Goal: Entertainment & Leisure: Consume media (video, audio)

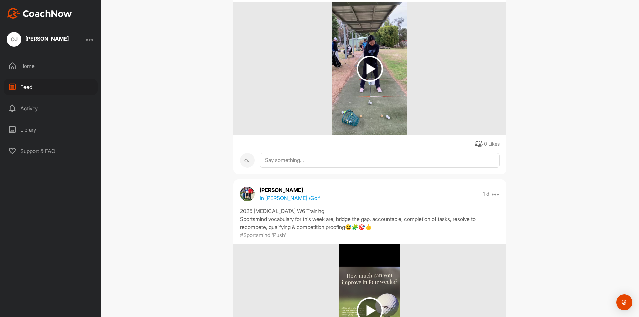
scroll to position [266, 0]
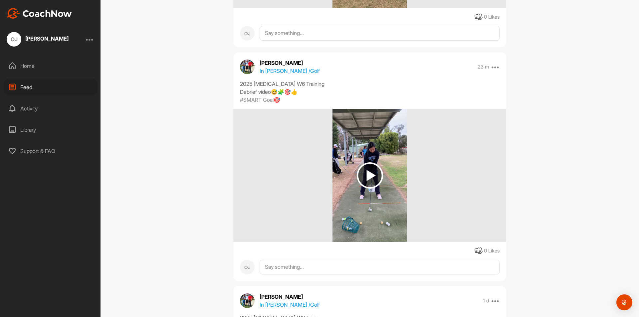
click at [368, 174] on img at bounding box center [370, 175] width 26 height 26
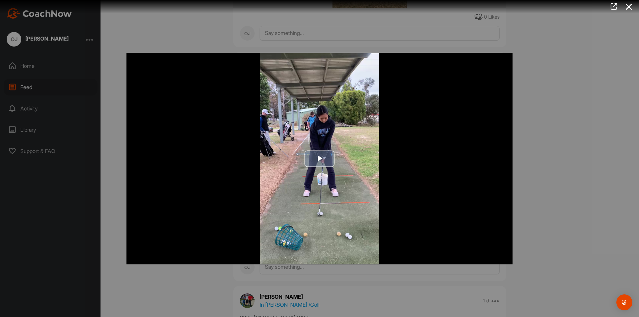
click at [319, 159] on span "Video Player" at bounding box center [319, 159] width 0 height 0
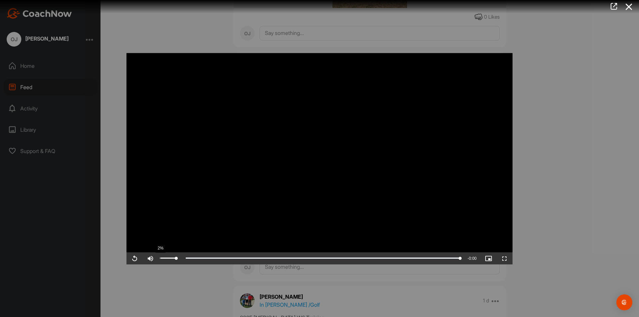
click at [160, 257] on div "2%" at bounding box center [168, 258] width 20 height 12
click at [162, 257] on div "16%" at bounding box center [168, 258] width 20 height 12
click at [137, 258] on span "Video Player" at bounding box center [134, 258] width 16 height 0
click at [183, 258] on div "Loaded : 100.00% 0:00 0:00" at bounding box center [311, 258] width 298 height 2
click at [200, 256] on div "Loaded : 100.00% 0:00 0:00" at bounding box center [310, 258] width 305 height 12
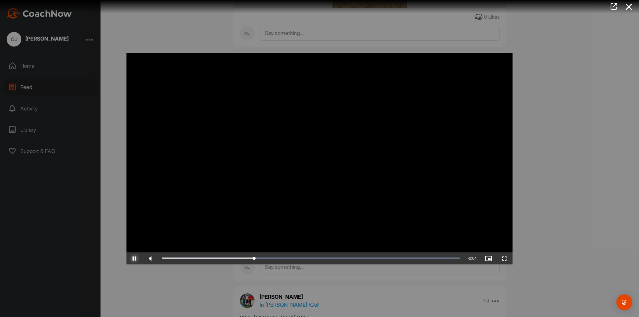
click at [135, 258] on span "Video Player" at bounding box center [134, 258] width 16 height 0
click at [136, 258] on span "Video Player" at bounding box center [134, 258] width 16 height 0
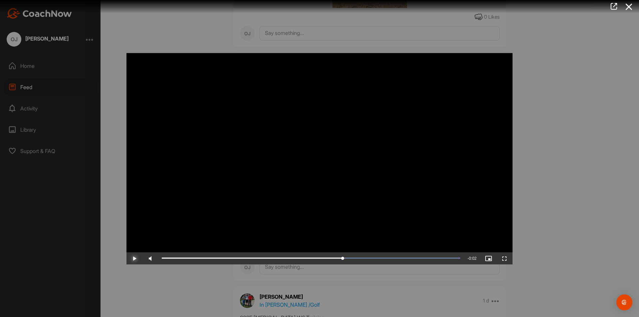
click at [134, 258] on span "Video Player" at bounding box center [134, 258] width 16 height 0
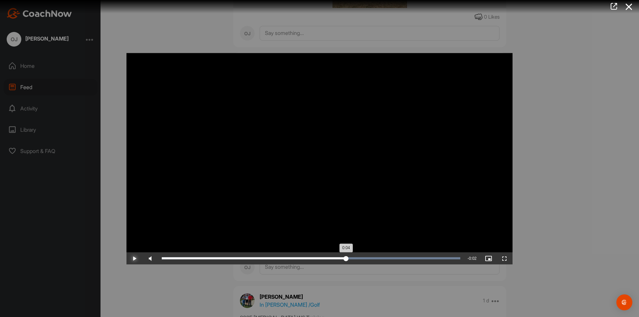
drag, startPoint x: 352, startPoint y: 260, endPoint x: 346, endPoint y: 262, distance: 6.0
click at [346, 262] on div "Loaded : 100.00% 0:04 0:04" at bounding box center [310, 258] width 305 height 12
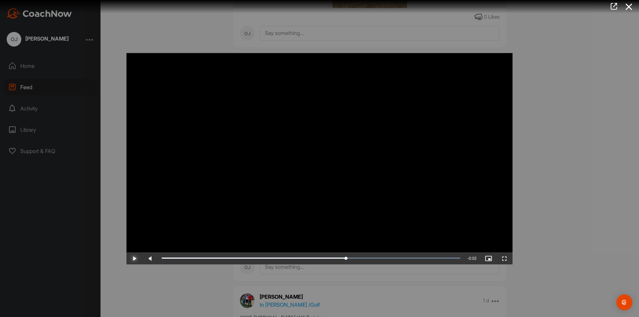
click at [135, 258] on span "Video Player" at bounding box center [134, 258] width 16 height 0
click at [133, 258] on span "Video Player" at bounding box center [134, 258] width 16 height 0
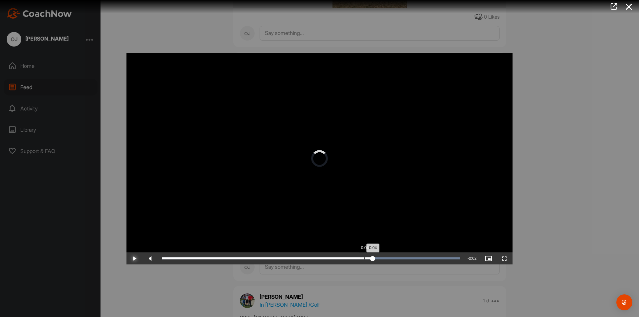
click at [365, 258] on div "0:04" at bounding box center [267, 258] width 211 height 2
click at [360, 258] on div "Loaded : 100.00% 0:04 0:04" at bounding box center [311, 258] width 298 height 2
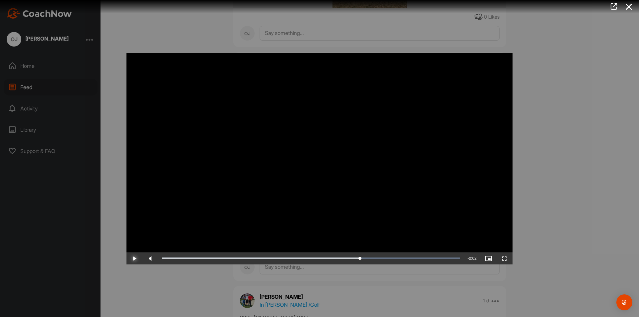
click at [133, 258] on span "Video Player" at bounding box center [134, 258] width 16 height 0
click at [505, 258] on span "Video Player" at bounding box center [504, 258] width 16 height 0
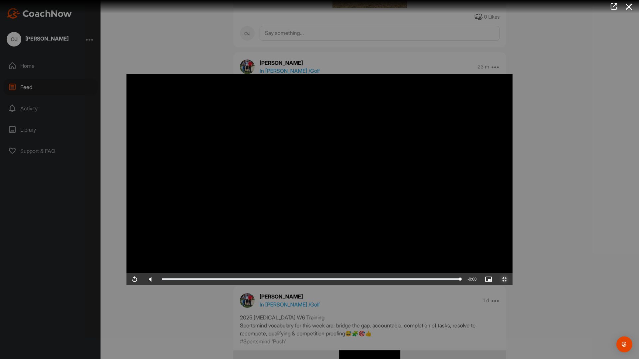
click at [512, 279] on span "Video Player" at bounding box center [504, 279] width 16 height 0
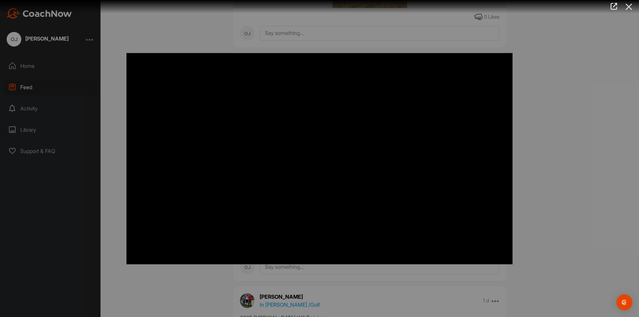
click at [630, 6] on icon at bounding box center [628, 7] width 15 height 12
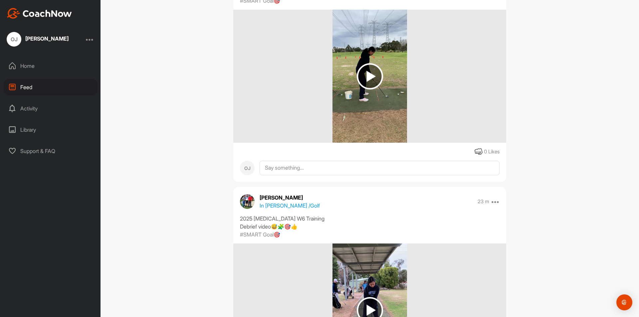
scroll to position [100, 0]
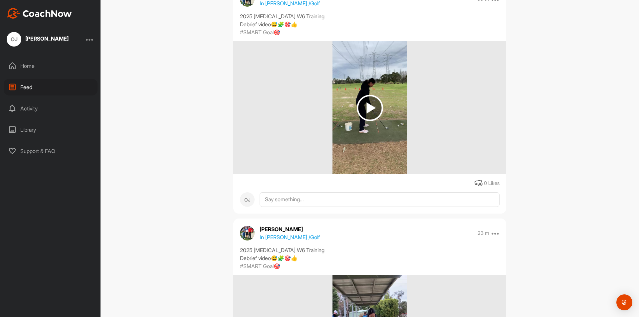
click at [365, 110] on img at bounding box center [370, 108] width 26 height 26
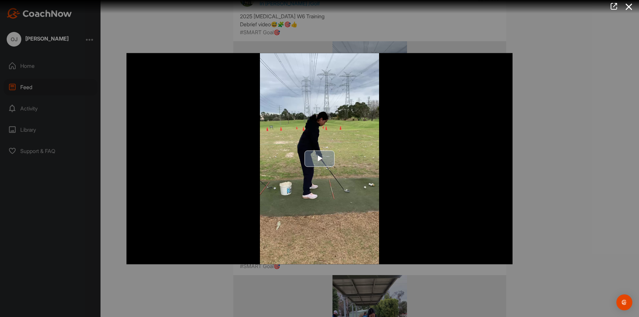
click at [319, 159] on span "Video Player" at bounding box center [319, 159] width 0 height 0
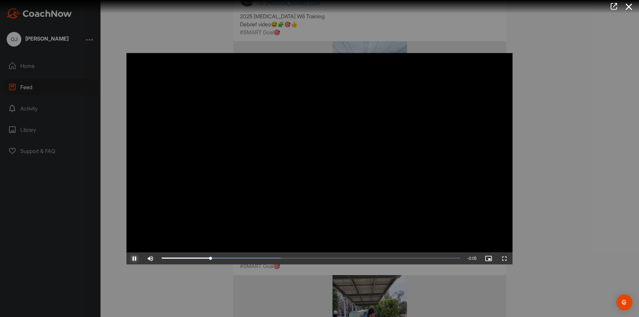
click at [136, 258] on span "Video Player" at bounding box center [134, 258] width 16 height 0
click at [135, 258] on span "Video Player" at bounding box center [134, 258] width 16 height 0
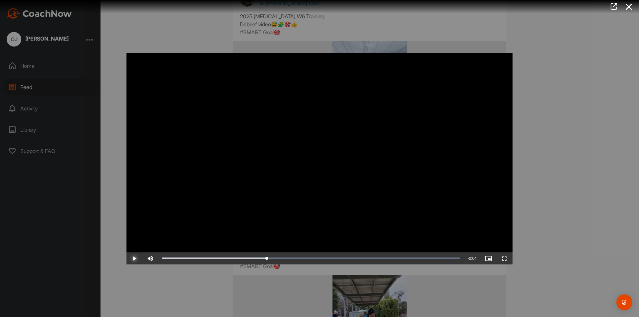
click at [135, 258] on span "Video Player" at bounding box center [134, 258] width 16 height 0
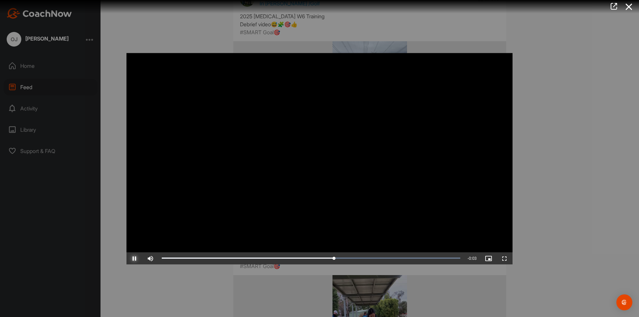
click at [136, 258] on span "Video Player" at bounding box center [134, 258] width 16 height 0
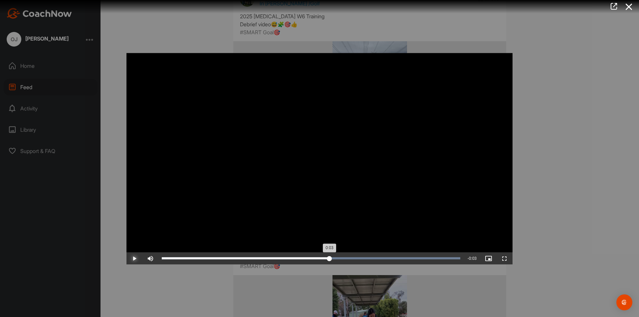
drag, startPoint x: 344, startPoint y: 258, endPoint x: 329, endPoint y: 261, distance: 14.5
click at [329, 259] on div "0:03" at bounding box center [246, 258] width 168 height 2
click at [332, 259] on div "0:03" at bounding box center [247, 258] width 171 height 2
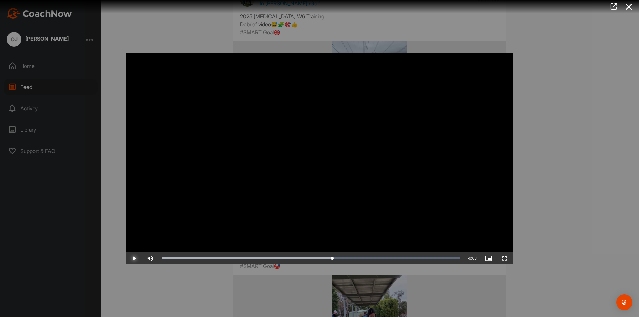
click at [134, 258] on span "Video Player" at bounding box center [134, 258] width 16 height 0
click at [133, 258] on span "Video Player" at bounding box center [134, 258] width 16 height 0
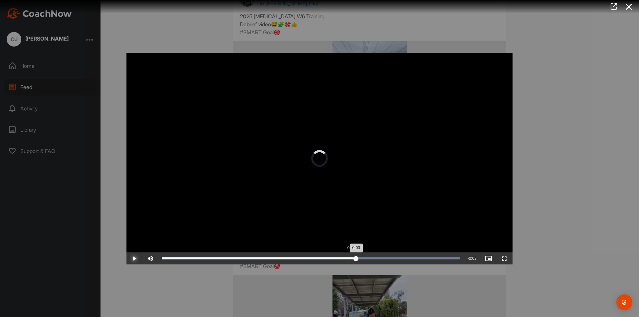
click at [351, 259] on div "Loaded : 100.00% 0:03 0:03" at bounding box center [310, 258] width 305 height 12
click at [346, 258] on div "0:03" at bounding box center [346, 258] width 0 height 2
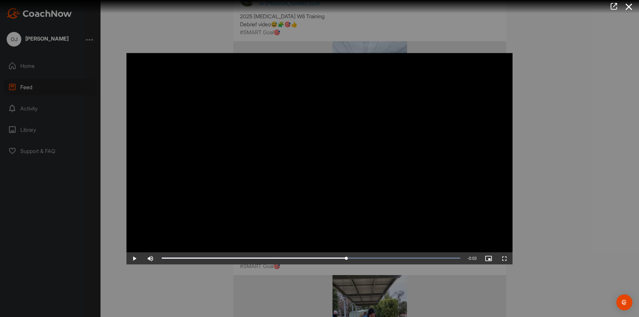
drag, startPoint x: 325, startPoint y: 150, endPoint x: 335, endPoint y: 158, distance: 12.3
click at [335, 158] on video "Video Player" at bounding box center [319, 158] width 386 height 211
click at [506, 258] on span "Video Player" at bounding box center [504, 258] width 16 height 0
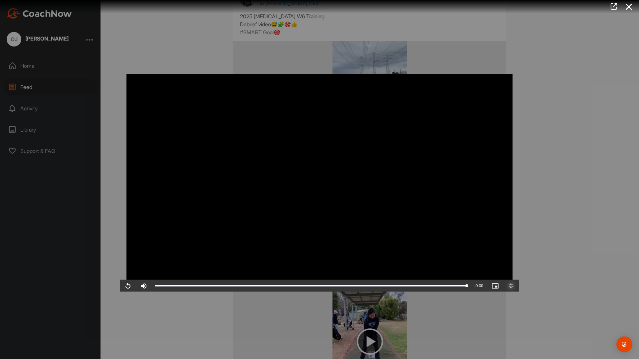
click at [519, 286] on span "Video Player" at bounding box center [511, 286] width 16 height 0
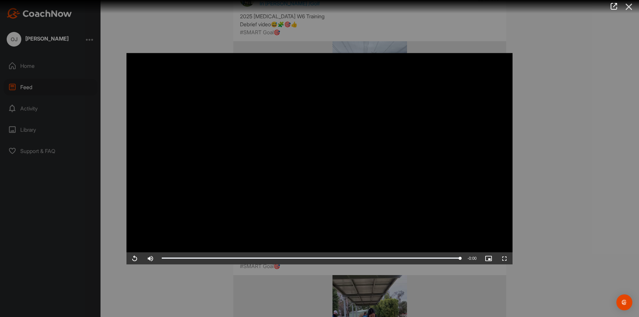
click at [627, 6] on icon at bounding box center [628, 7] width 15 height 12
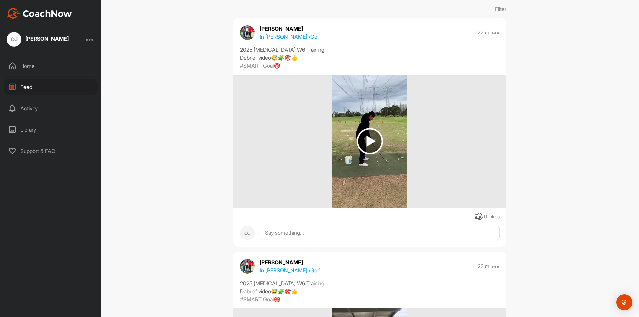
scroll to position [0, 0]
